Goal: Navigation & Orientation: Understand site structure

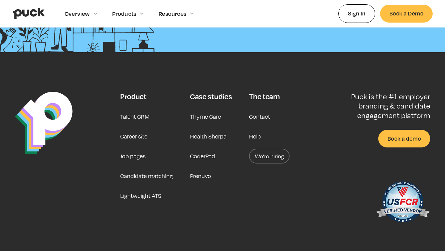
scroll to position [1582, 0]
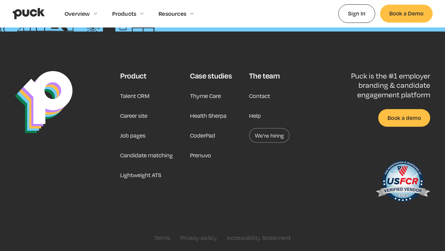
click at [137, 135] on link "Job pages" at bounding box center [132, 135] width 25 height 15
click at [139, 115] on link "Career site" at bounding box center [133, 115] width 27 height 15
